Goal: Task Accomplishment & Management: Manage account settings

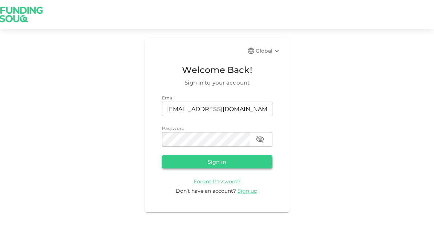
click at [226, 163] on button "Sign in" at bounding box center [217, 161] width 110 height 13
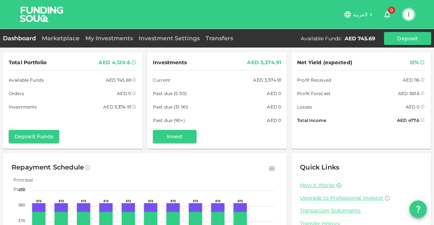
click at [419, 82] on div "AED 116" at bounding box center [411, 80] width 17 height 8
click at [424, 82] on icon at bounding box center [423, 80] width 4 height 4
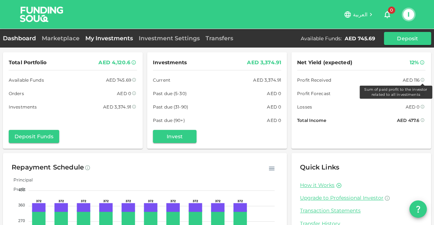
click at [117, 38] on link "My Investments" at bounding box center [108, 38] width 53 height 7
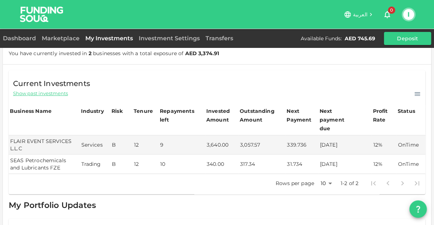
scroll to position [22, 0]
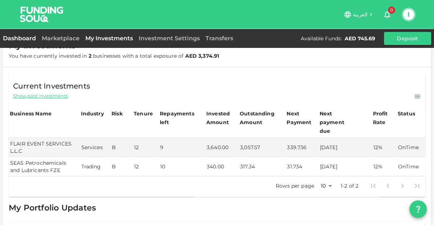
click at [21, 39] on link "Dashboard" at bounding box center [21, 38] width 36 height 7
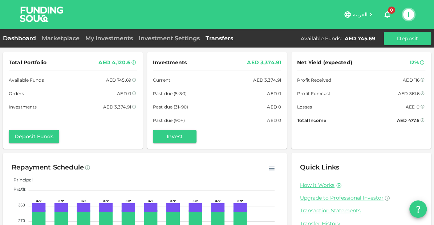
click at [220, 38] on link "Transfers" at bounding box center [219, 38] width 33 height 7
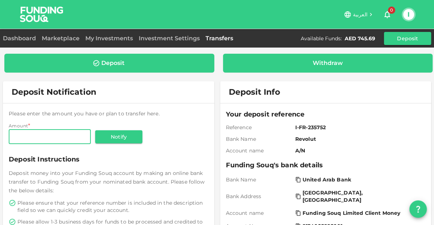
click at [330, 60] on div "Withdraw" at bounding box center [328, 63] width 30 height 7
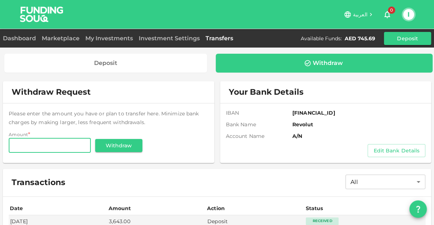
click at [61, 146] on input "Amount" at bounding box center [50, 145] width 82 height 15
click at [120, 149] on button "Withdraw" at bounding box center [118, 145] width 47 height 13
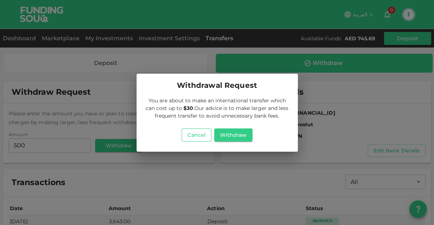
click at [196, 137] on button "Cancel" at bounding box center [197, 135] width 30 height 13
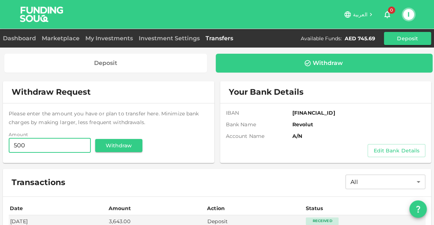
click at [45, 150] on input "500" at bounding box center [50, 145] width 82 height 15
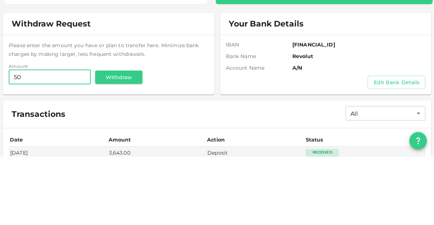
type input "5"
click at [116, 152] on button "Withdraw" at bounding box center [118, 145] width 47 height 13
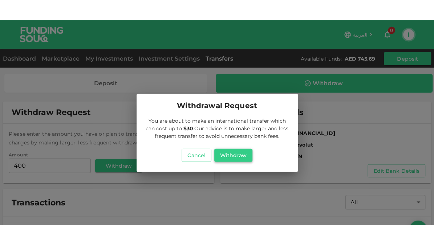
click at [232, 132] on button "Withdraw" at bounding box center [233, 135] width 38 height 13
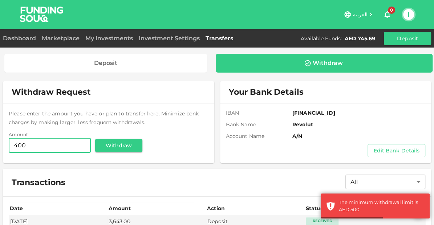
click at [63, 149] on input "400" at bounding box center [50, 145] width 82 height 15
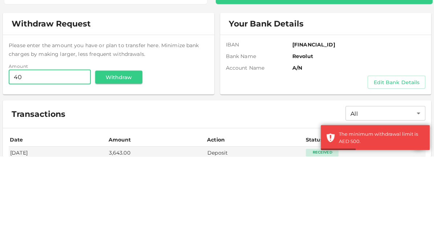
type input "4"
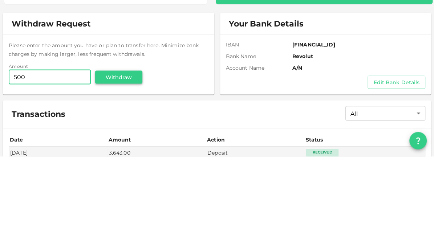
type input "500"
click at [121, 139] on button "Withdraw" at bounding box center [118, 145] width 47 height 13
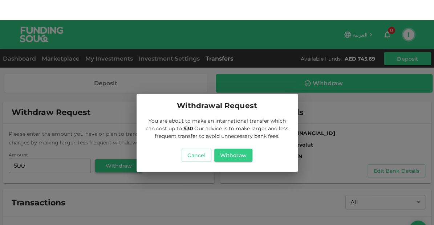
scroll to position [0, 0]
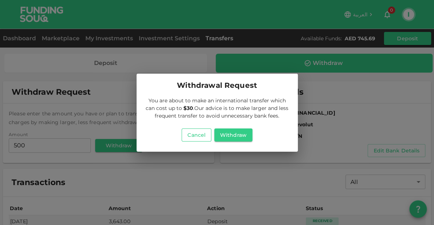
click at [197, 137] on button "Cancel" at bounding box center [197, 135] width 30 height 13
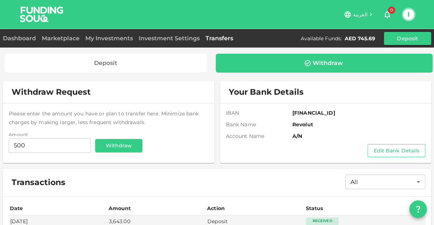
click at [395, 150] on button "Edit Bank Details" at bounding box center [397, 150] width 58 height 13
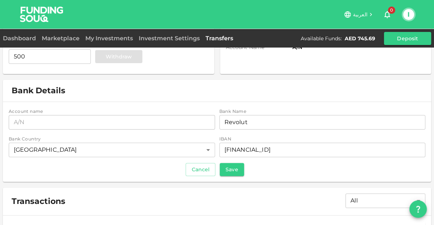
scroll to position [89, 0]
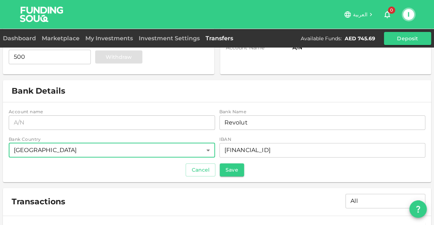
click at [53, 149] on body "العربية 0 I Dashboard Marketplace My Investments Investment Settings Transfers …" at bounding box center [217, 112] width 434 height 225
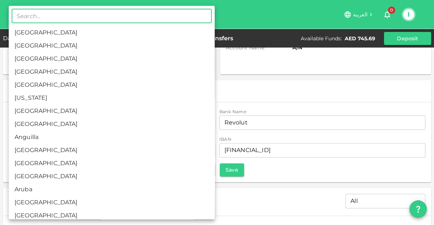
scroll to position [0, 0]
click at [36, 48] on li "United Arab Emirates" at bounding box center [112, 45] width 206 height 13
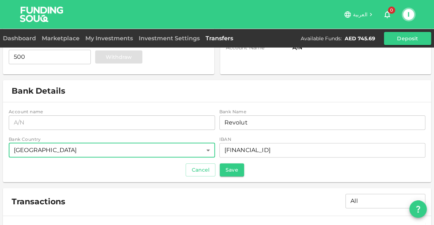
type input "2"
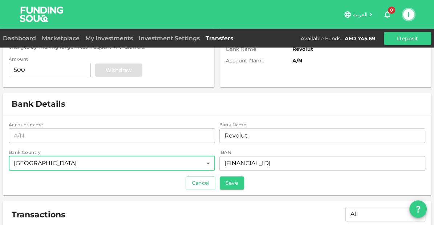
scroll to position [75, 0]
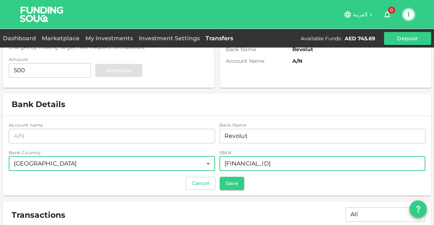
click at [324, 161] on input "GB49REVO00997035516811" at bounding box center [322, 164] width 206 height 15
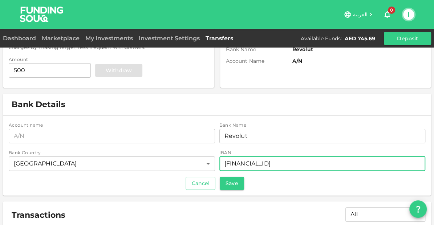
scroll to position [20, 0]
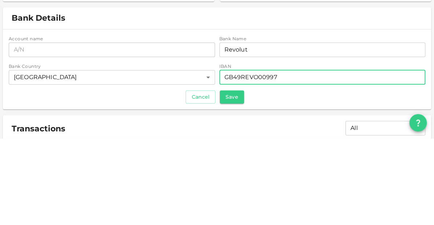
type input "GB49REVO0099"
type input "A"
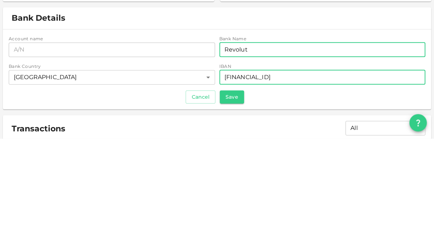
type input "AE730860000006345010383"
click at [264, 129] on input "Revolut" at bounding box center [322, 136] width 206 height 15
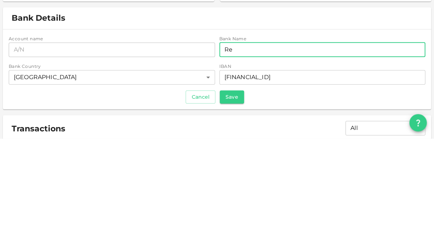
type input "R"
type input "Wio"
click at [236, 177] on button "Save" at bounding box center [232, 183] width 24 height 13
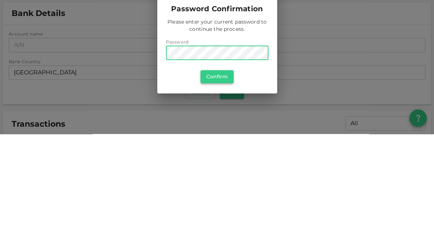
click at [217, 169] on button "Confirm" at bounding box center [217, 167] width 33 height 13
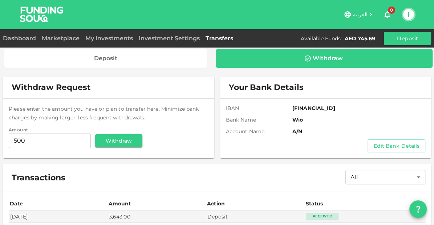
scroll to position [0, 0]
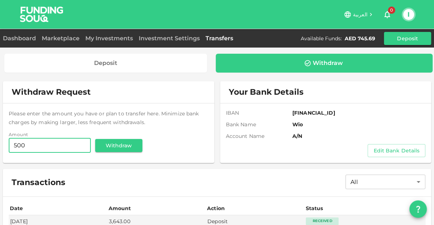
click at [54, 147] on input "500" at bounding box center [50, 145] width 82 height 15
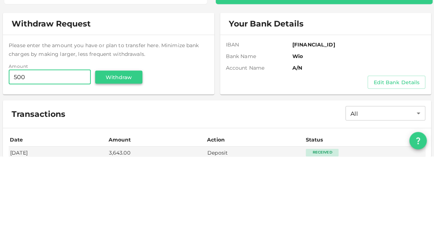
click at [119, 152] on button "Withdraw" at bounding box center [118, 145] width 47 height 13
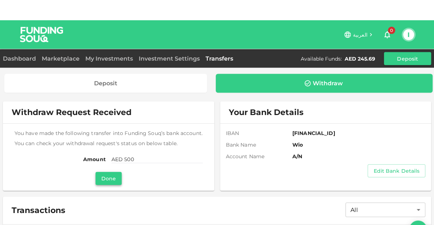
click at [109, 159] on button "Done" at bounding box center [109, 158] width 26 height 13
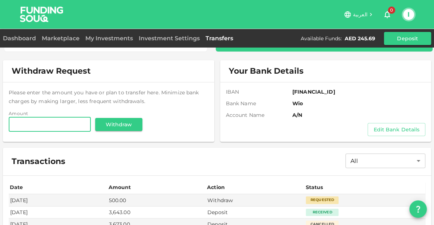
scroll to position [0, 0]
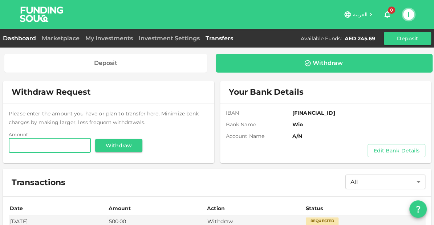
click at [19, 39] on link "Dashboard" at bounding box center [21, 38] width 36 height 7
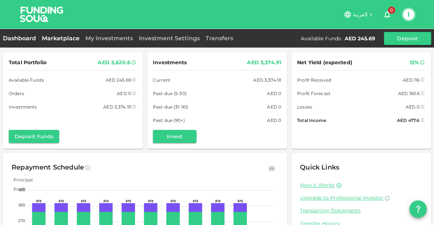
click at [60, 42] on link "Marketplace" at bounding box center [61, 38] width 44 height 7
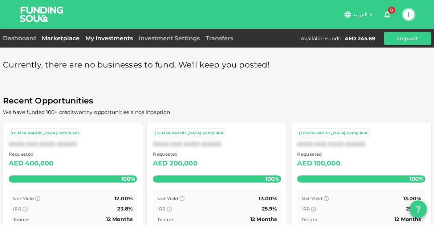
click at [102, 40] on link "My Investments" at bounding box center [108, 38] width 53 height 7
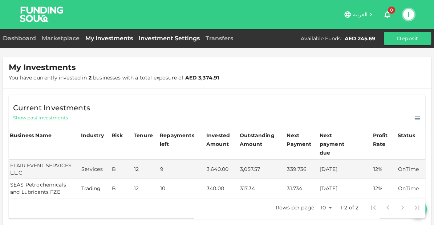
click at [158, 38] on link "Investment Settings" at bounding box center [169, 38] width 67 height 7
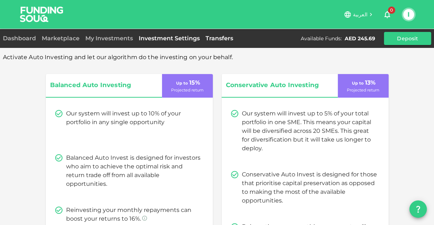
click at [218, 37] on link "Transfers" at bounding box center [219, 38] width 33 height 7
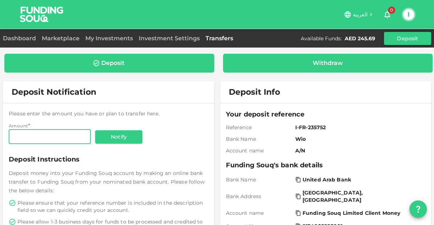
click at [302, 66] on div "Withdraw" at bounding box center [328, 63] width 198 height 7
